Goal: Find contact information: Find contact information

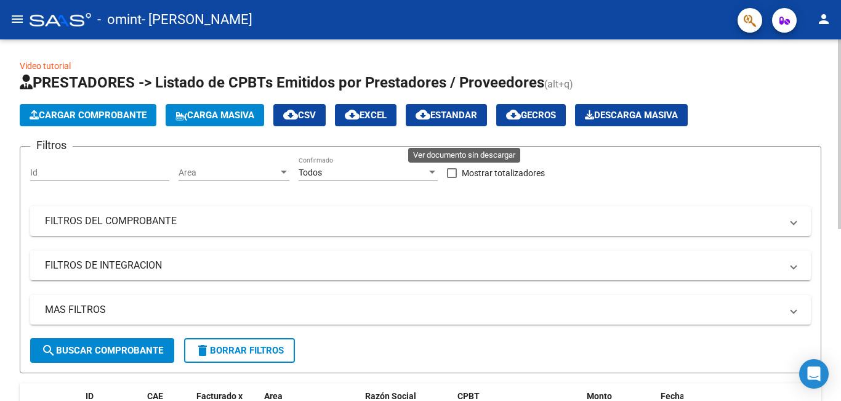
scroll to position [1, 0]
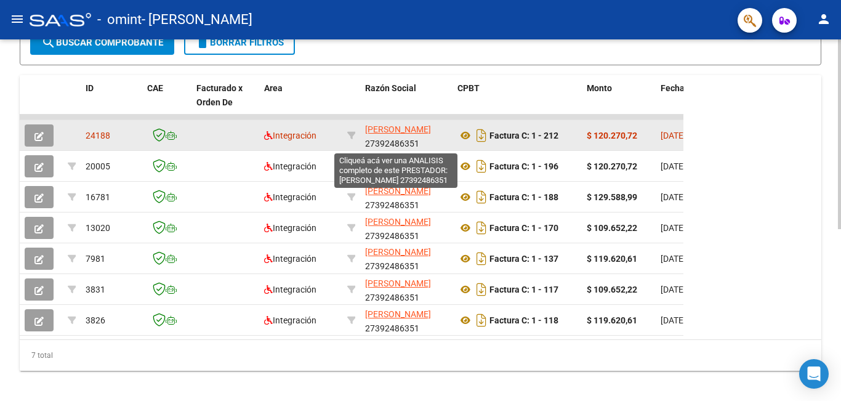
click at [387, 134] on span "[PERSON_NAME]" at bounding box center [398, 129] width 66 height 10
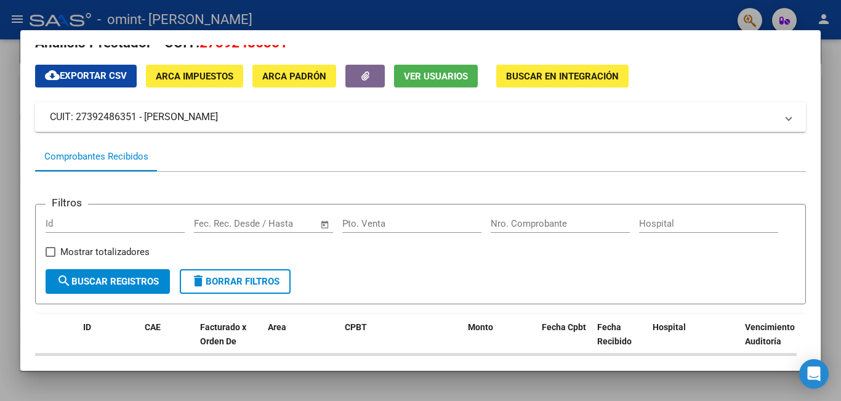
scroll to position [0, 0]
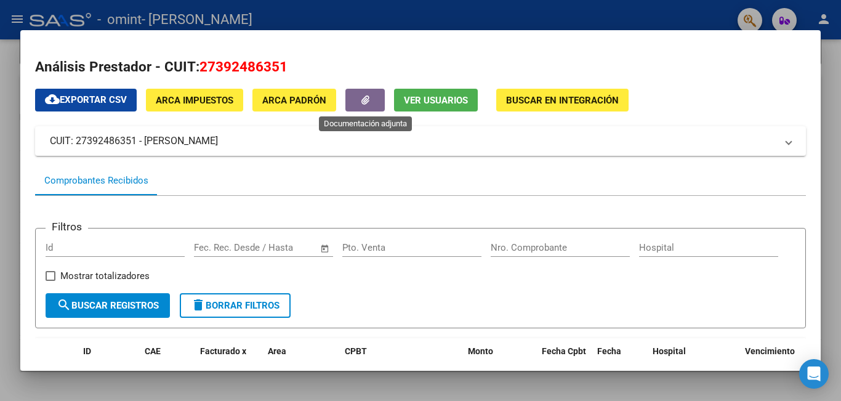
click at [360, 92] on button "button" at bounding box center [365, 100] width 39 height 23
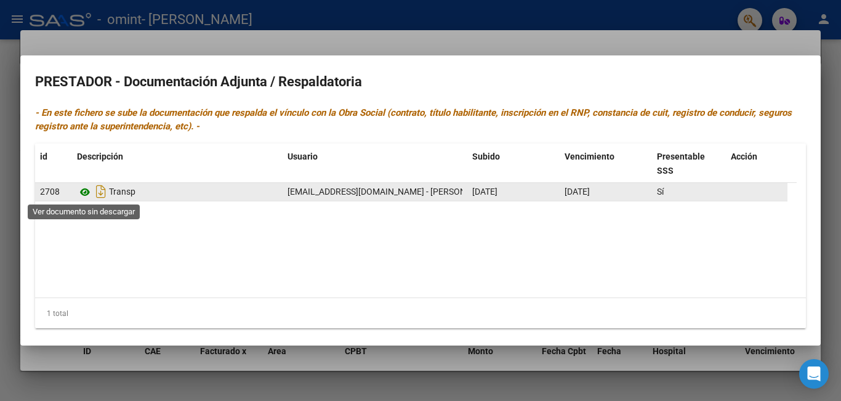
click at [81, 192] on icon at bounding box center [85, 192] width 16 height 15
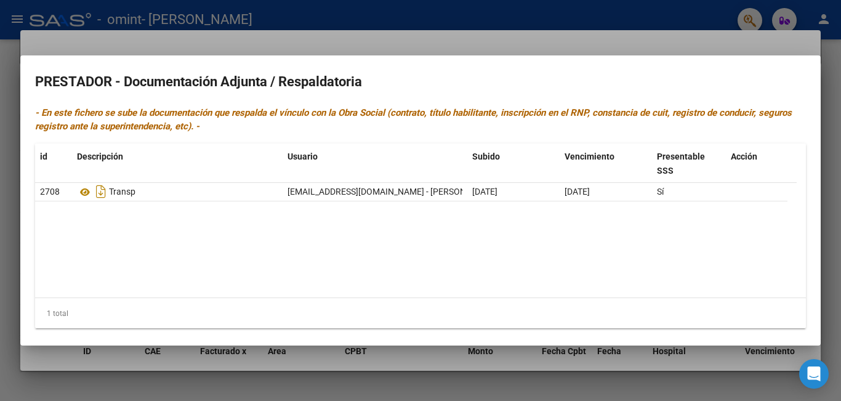
click at [0, 182] on div at bounding box center [420, 200] width 841 height 401
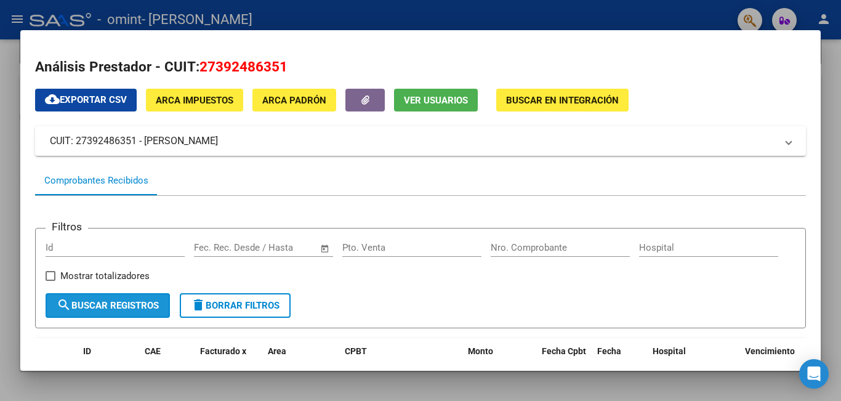
click at [144, 318] on button "search Buscar Registros" at bounding box center [108, 305] width 124 height 25
click at [582, 87] on div "Análisis Prestador - CUIT: 27392486351 cloud_download Exportar CSV ARCA Impuest…" at bounding box center [420, 357] width 771 height 601
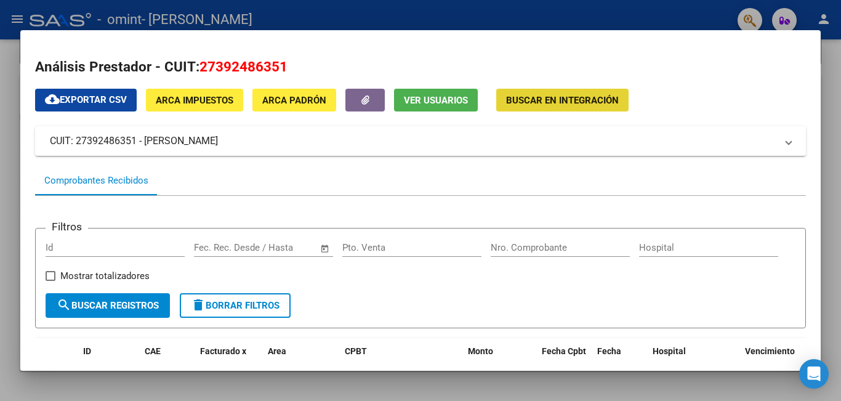
click at [583, 96] on span "Buscar en Integración" at bounding box center [562, 100] width 113 height 11
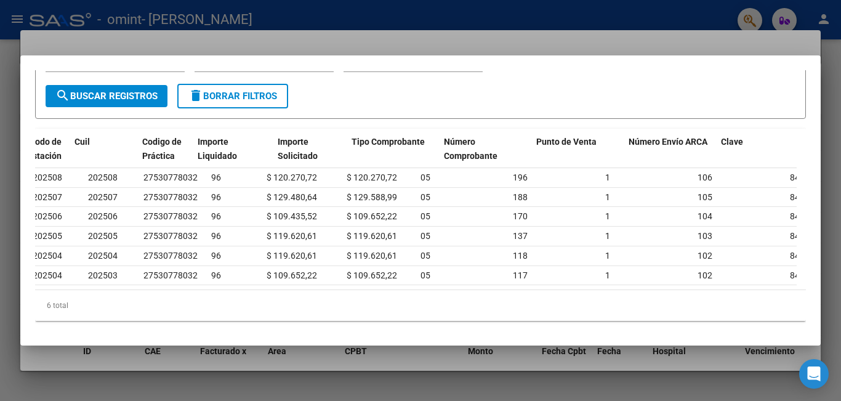
scroll to position [0, 180]
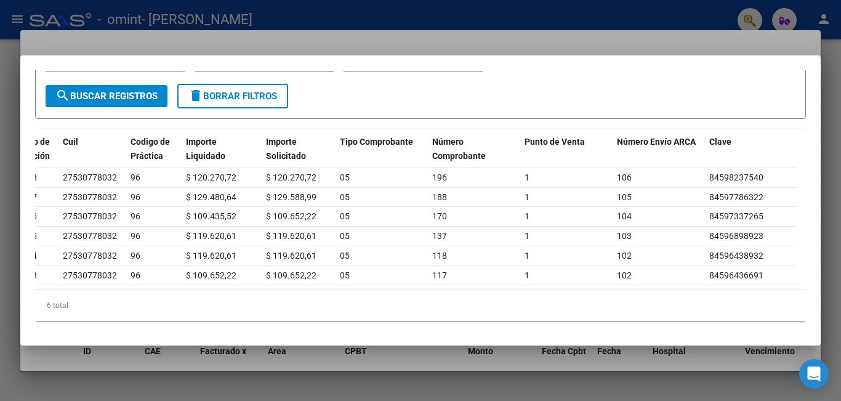
click at [496, 28] on div at bounding box center [420, 200] width 841 height 401
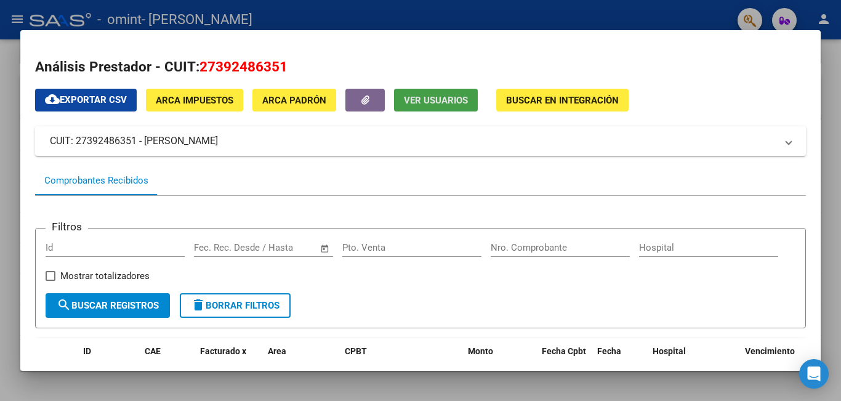
click at [442, 89] on button "Ver Usuarios" at bounding box center [436, 100] width 84 height 23
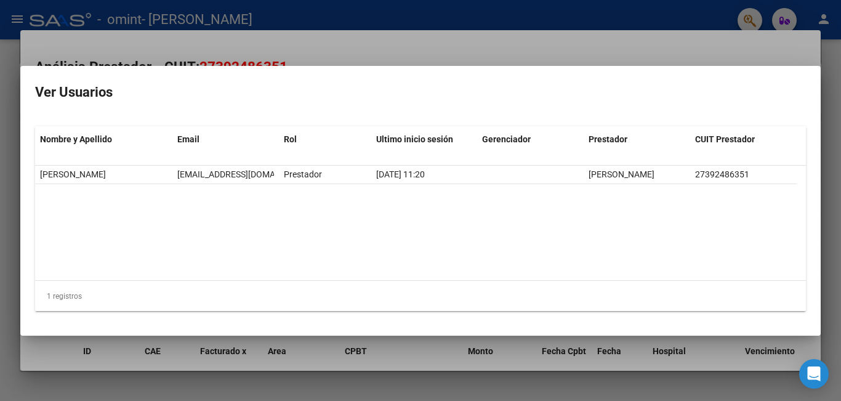
click at [446, 46] on div at bounding box center [420, 200] width 841 height 401
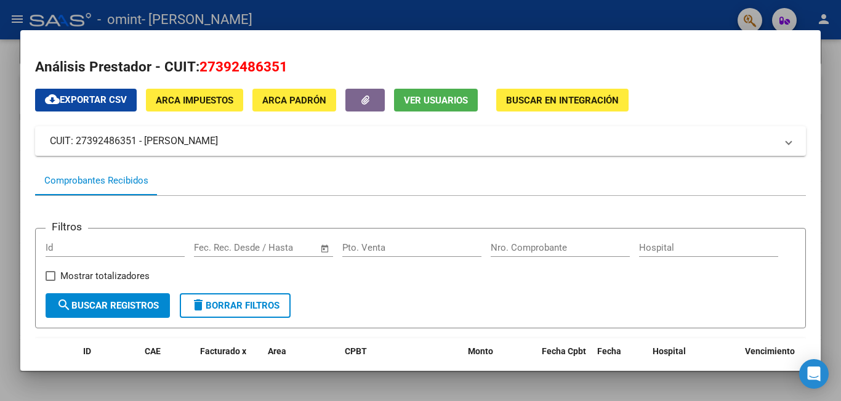
click at [296, 100] on span "ARCA Padrón" at bounding box center [294, 100] width 64 height 11
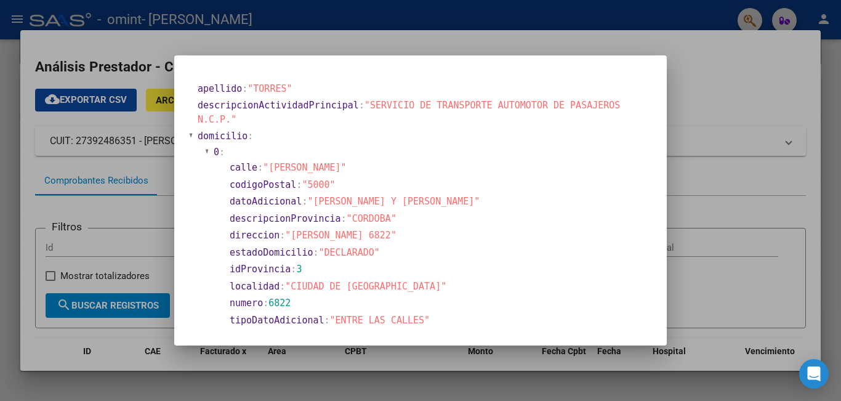
click at [159, 188] on div at bounding box center [420, 200] width 841 height 401
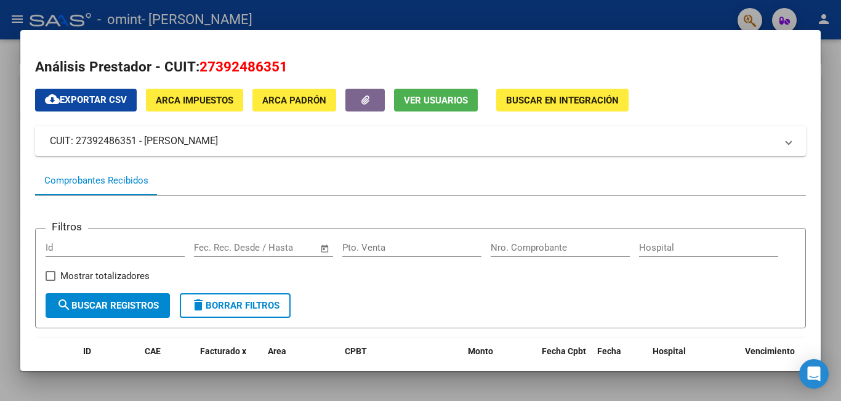
click at [159, 188] on div "Comprobantes Recibidos" at bounding box center [420, 181] width 771 height 30
click at [213, 109] on button "ARCA Impuestos" at bounding box center [194, 100] width 97 height 23
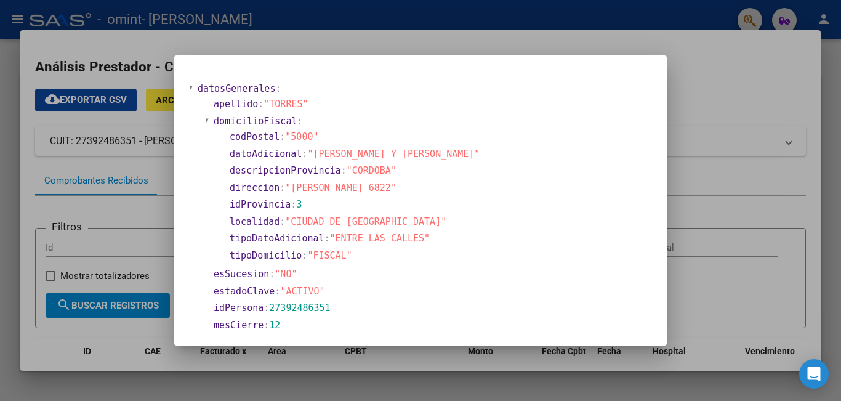
click at [171, 178] on div at bounding box center [420, 200] width 841 height 401
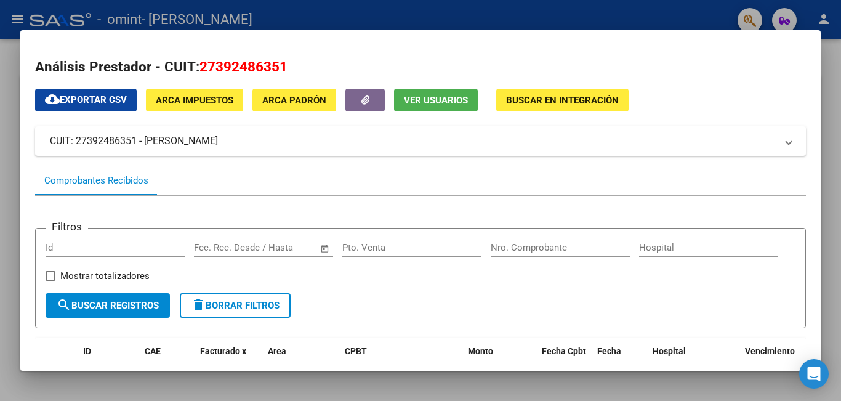
click at [0, 176] on div at bounding box center [420, 200] width 841 height 401
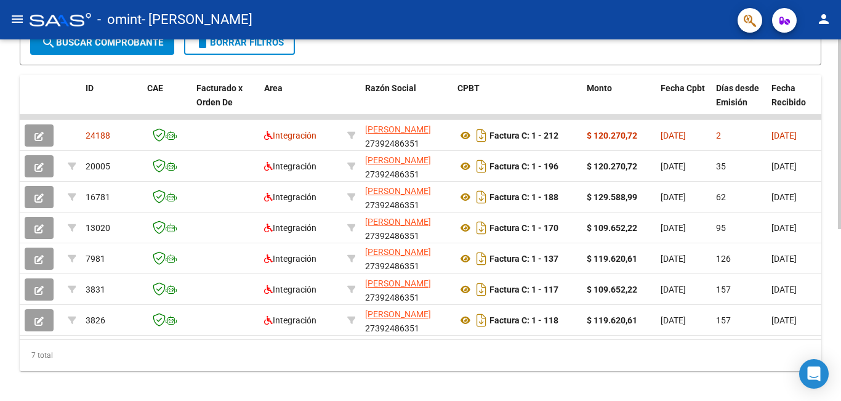
click at [833, 78] on div "Video tutorial PRESTADORES -> Listado de CPBTs Emitidos por Prestadores / Prove…" at bounding box center [420, 70] width 841 height 679
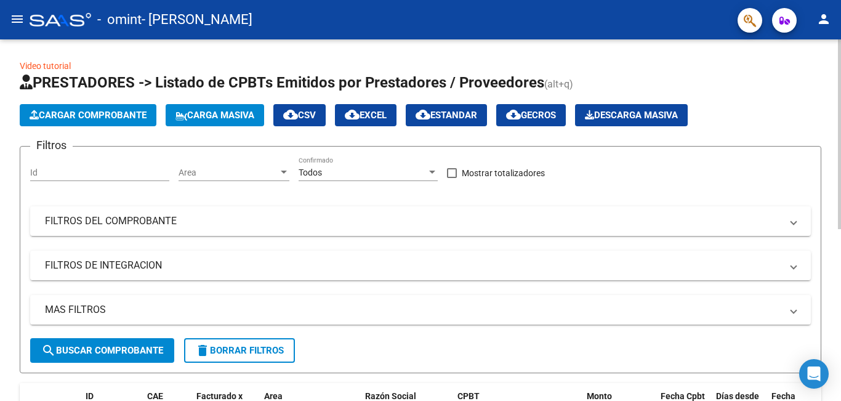
click at [840, 138] on div at bounding box center [839, 220] width 3 height 362
click at [840, 138] on div at bounding box center [839, 134] width 3 height 190
click at [20, 9] on button "menu" at bounding box center [17, 19] width 25 height 25
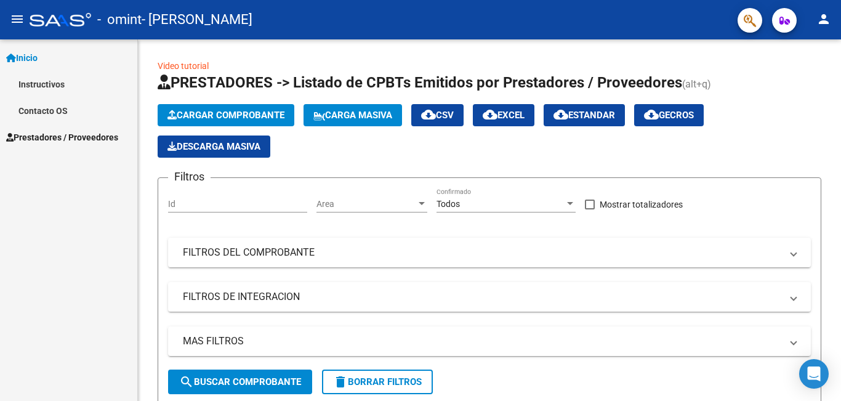
click at [55, 111] on link "Contacto OS" at bounding box center [68, 110] width 137 height 26
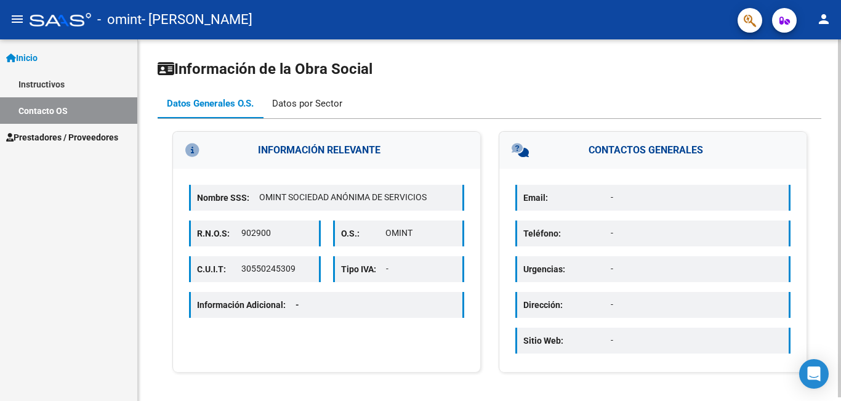
click at [296, 100] on div "Datos por Sector" at bounding box center [307, 104] width 70 height 14
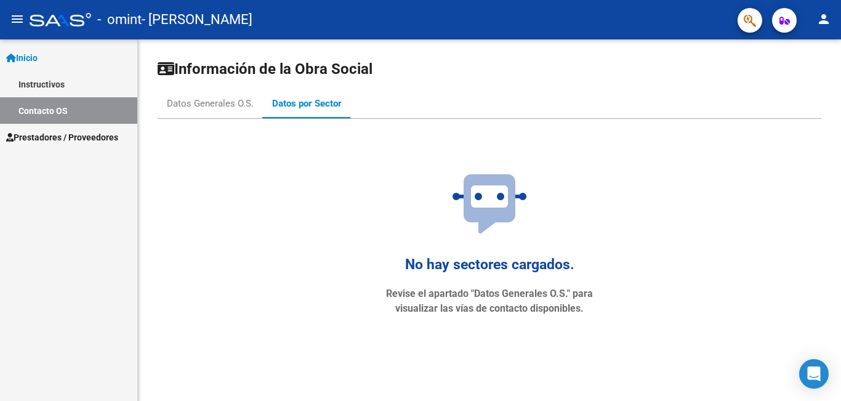
click at [63, 49] on mat-nav-list "Inicio Instructivos Contacto OS Prestadores / Proveedores Facturas - Listado/Ca…" at bounding box center [68, 94] width 137 height 111
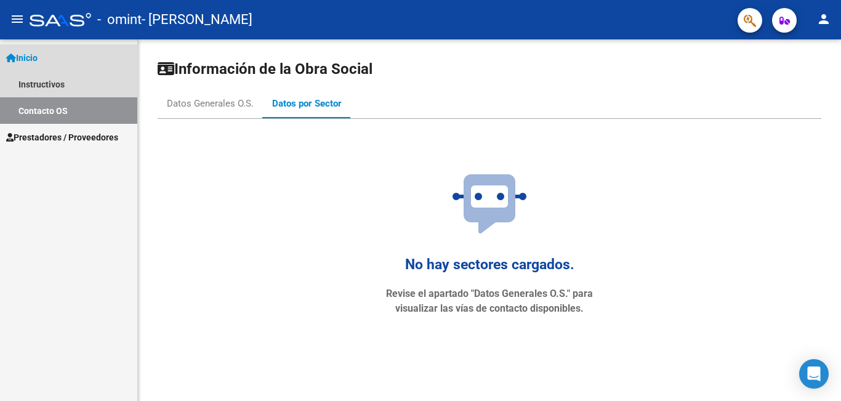
click at [63, 49] on link "Inicio" at bounding box center [68, 57] width 137 height 26
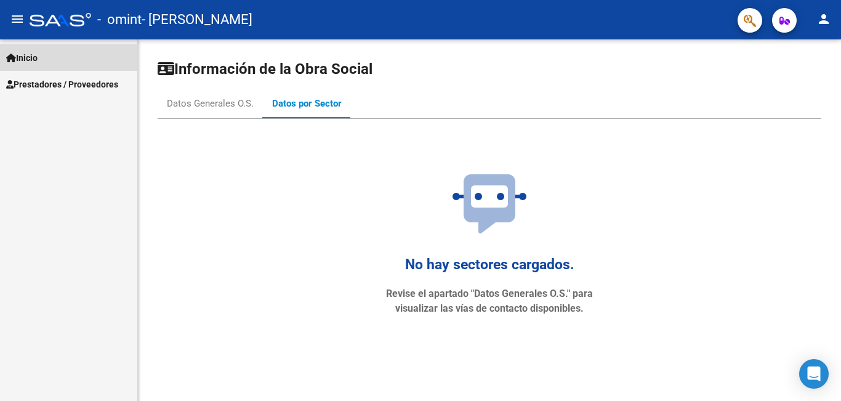
click at [31, 58] on span "Inicio" at bounding box center [21, 58] width 31 height 14
